Goal: Task Accomplishment & Management: Use online tool/utility

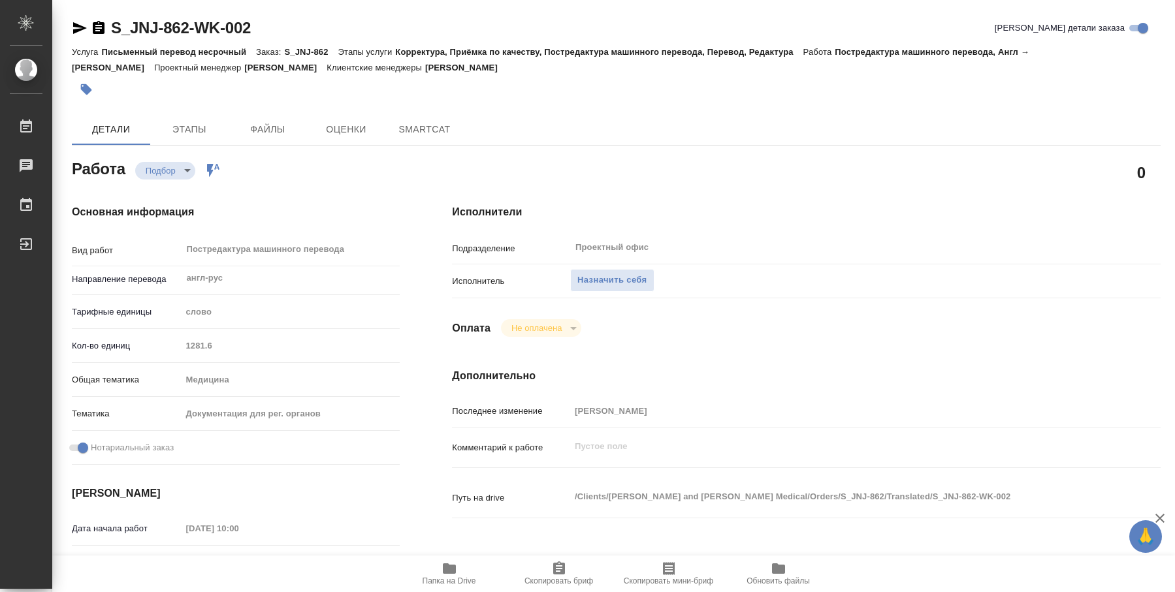
type textarea "x"
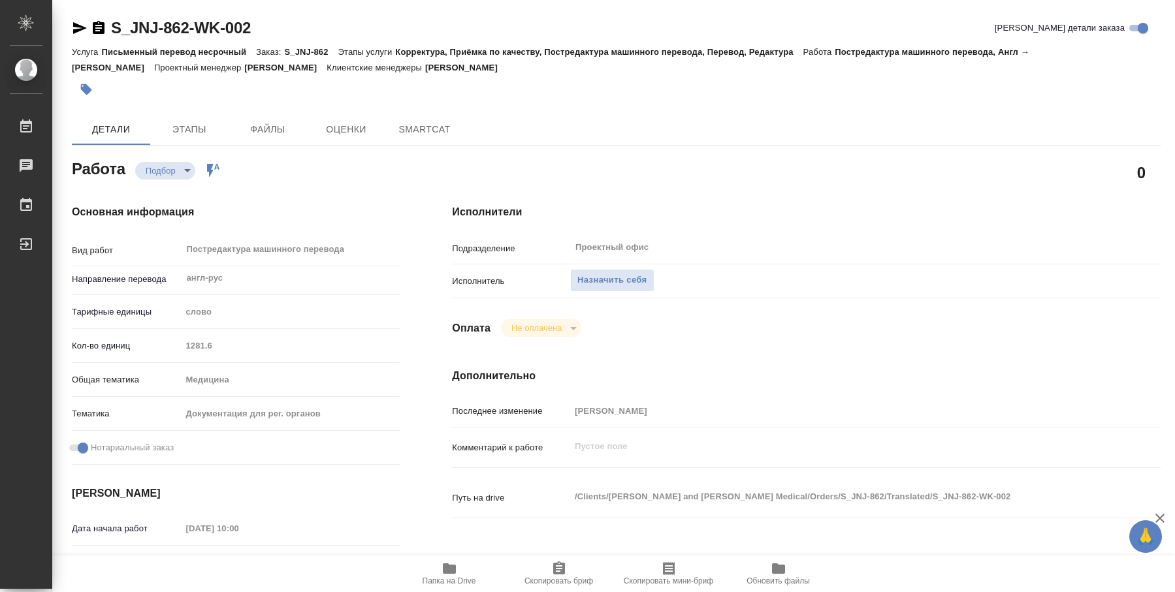
type textarea "x"
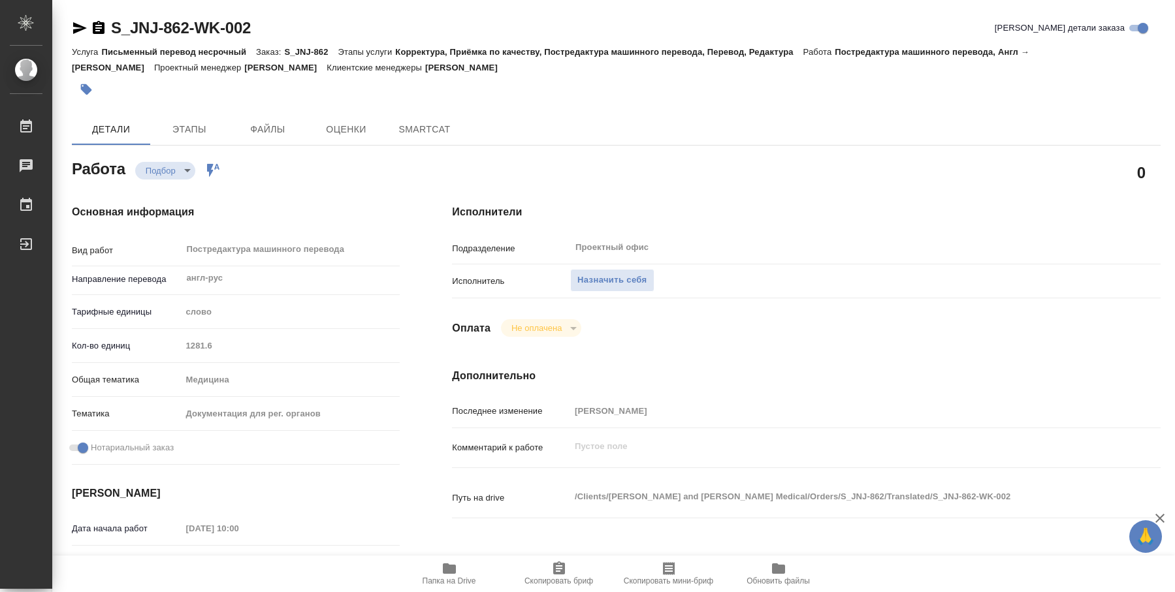
type textarea "x"
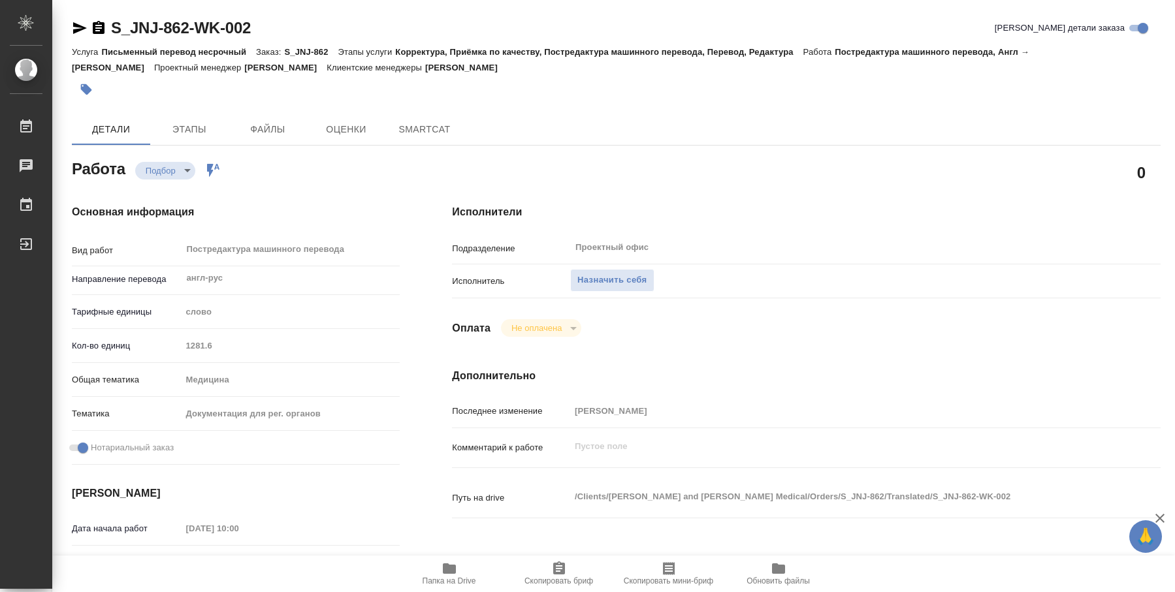
type textarea "x"
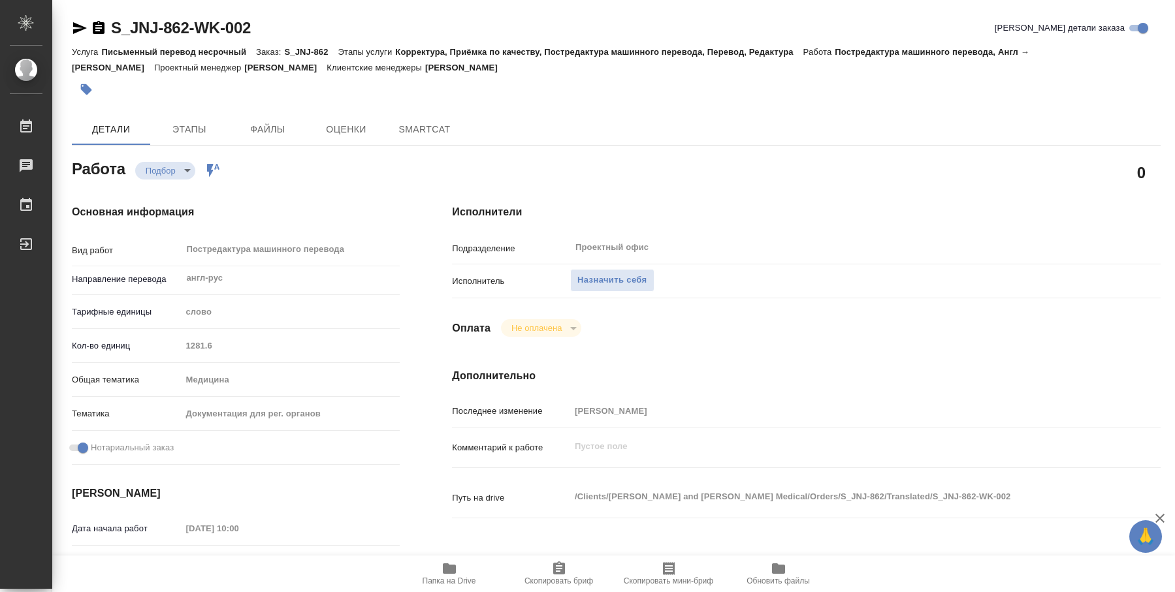
type textarea "x"
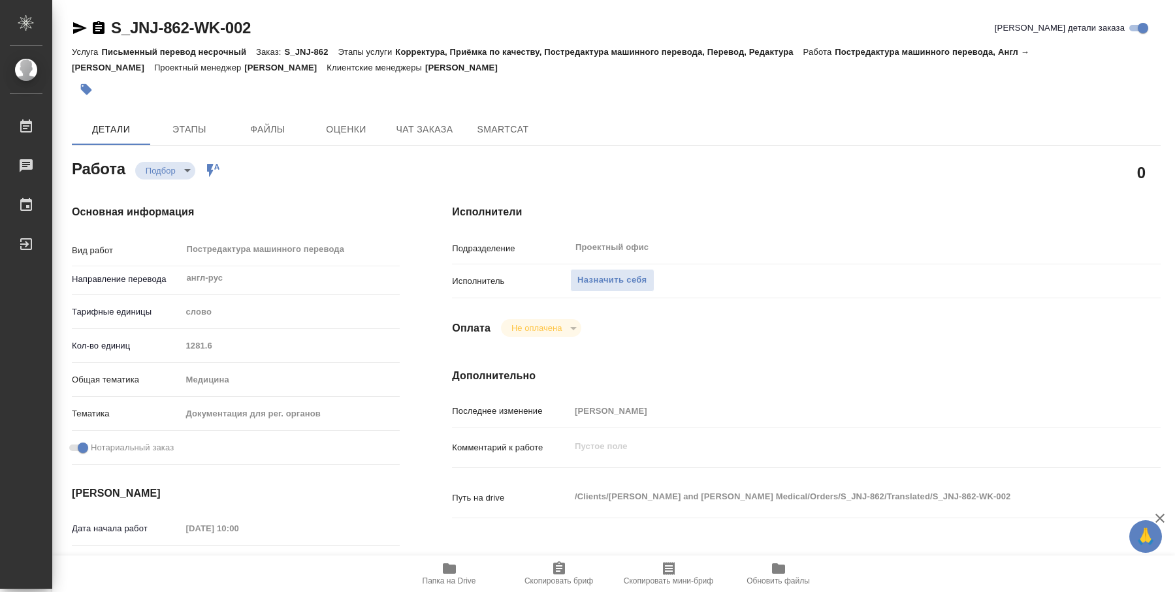
type textarea "x"
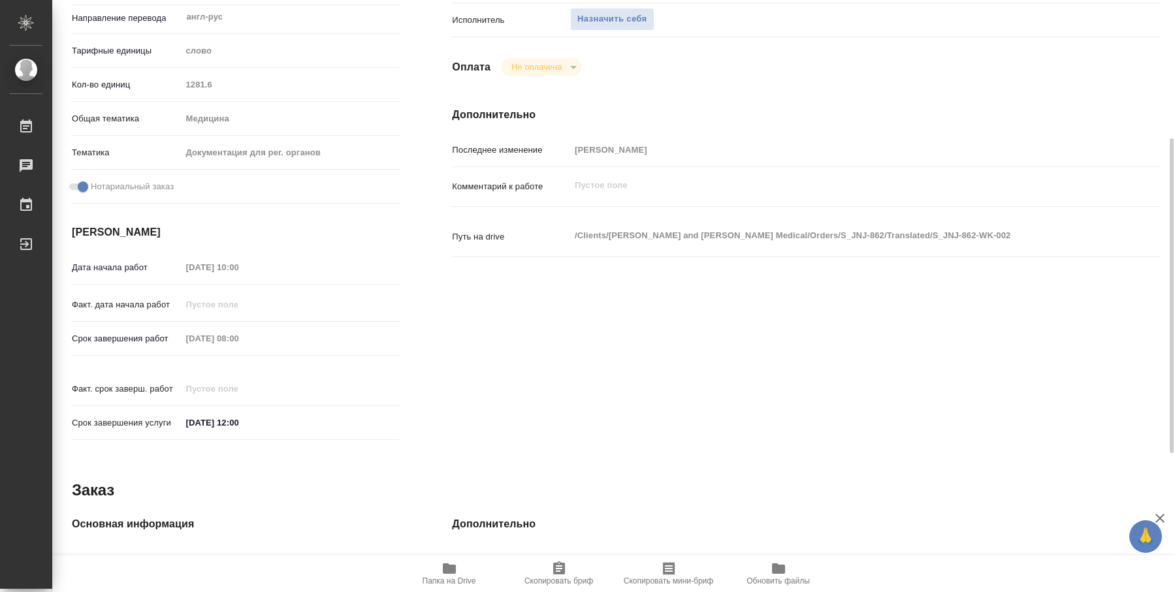
type textarea "x"
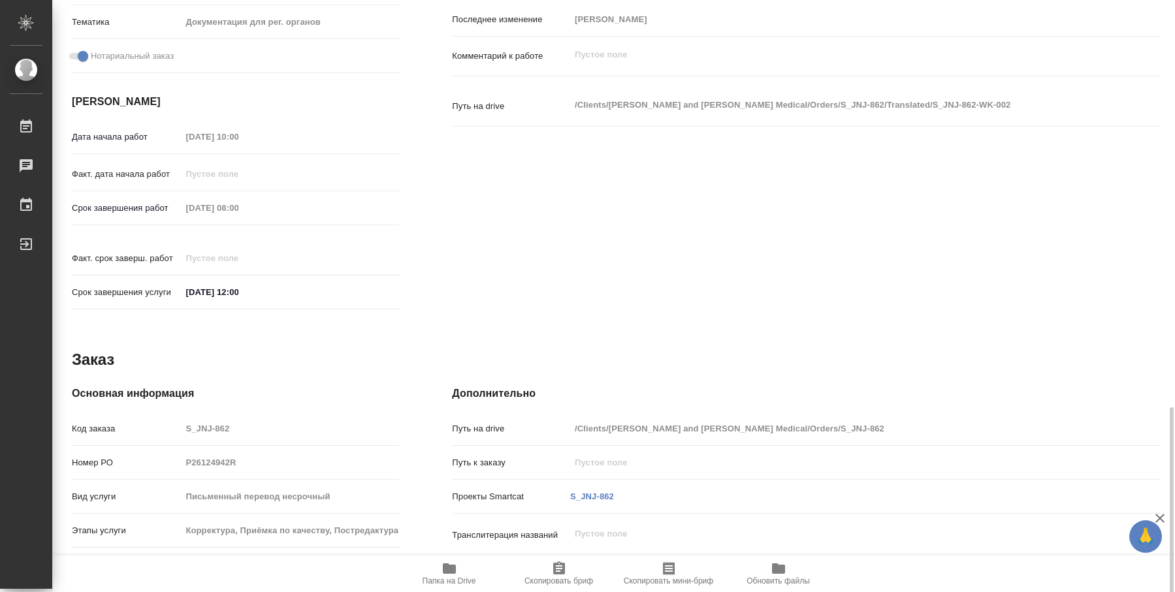
scroll to position [522, 0]
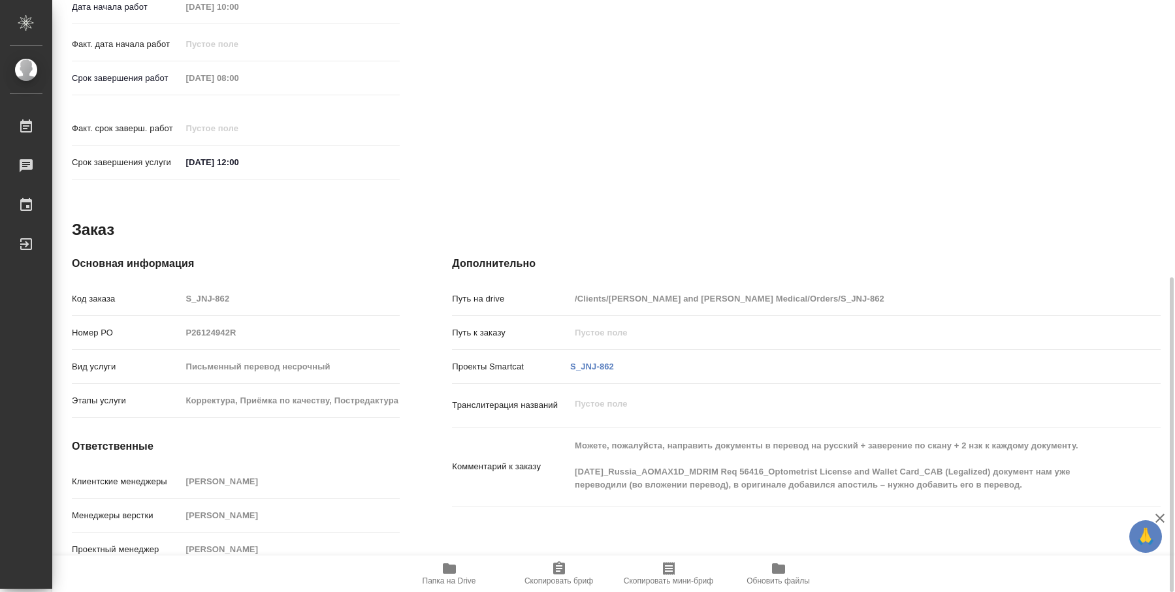
click at [450, 570] on icon "button" at bounding box center [449, 569] width 13 height 10
